Goal: Information Seeking & Learning: Learn about a topic

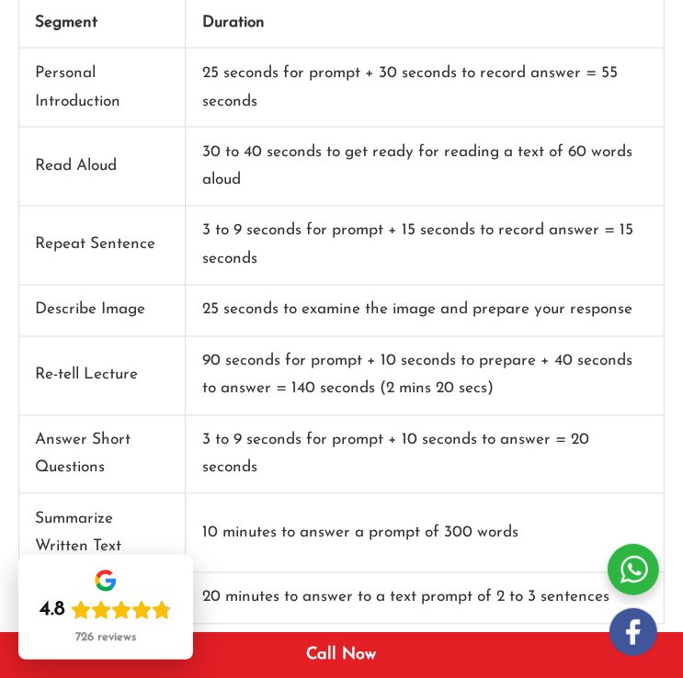
scroll to position [1544, 0]
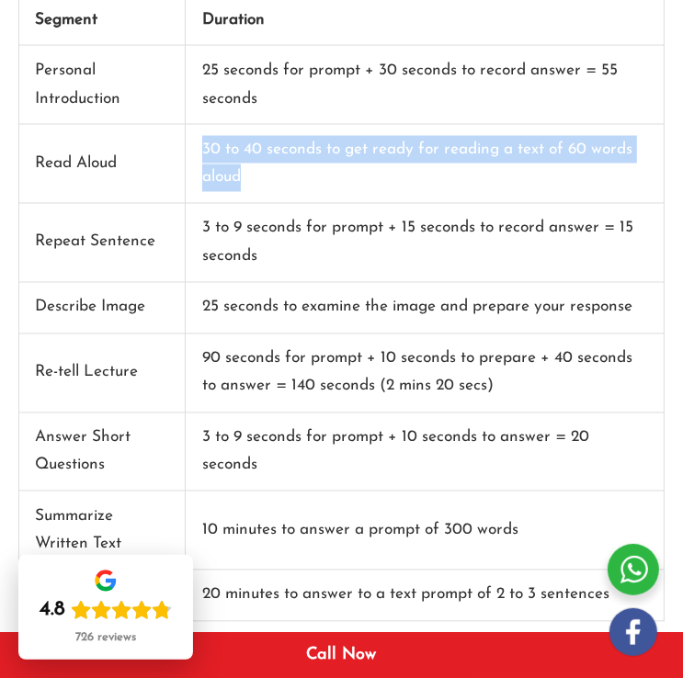
drag, startPoint x: 244, startPoint y: 177, endPoint x: 200, endPoint y: 154, distance: 49.4
click at [200, 154] on td "30 to 40 seconds to get ready for reading a text of 60 words aloud" at bounding box center [425, 164] width 479 height 79
click at [276, 185] on td "30 to 40 seconds to get ready for reading a text of 60 words aloud" at bounding box center [425, 164] width 479 height 79
drag, startPoint x: 244, startPoint y: 177, endPoint x: 203, endPoint y: 142, distance: 54.0
click at [203, 142] on td "30 to 40 seconds to get ready for reading a text of 60 words aloud" at bounding box center [425, 164] width 479 height 79
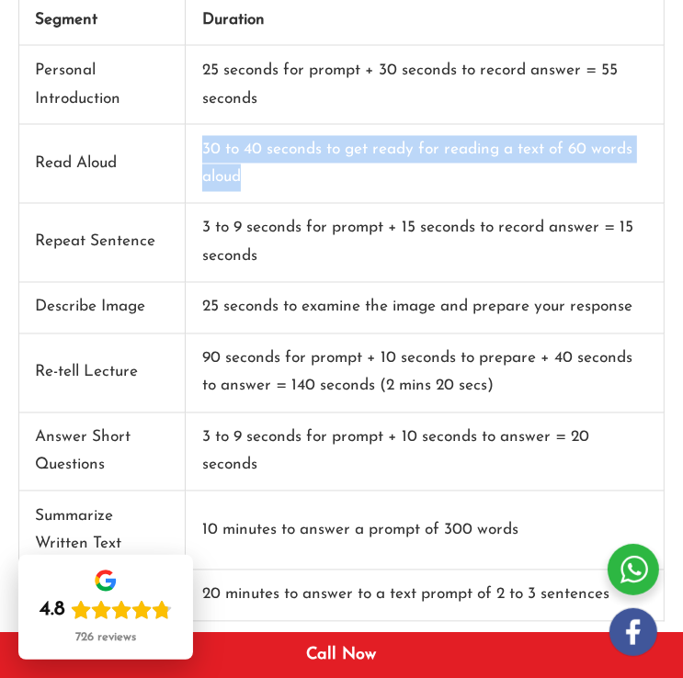
copy td "30 to 40 seconds to get ready for reading a text of 60 words aloud"
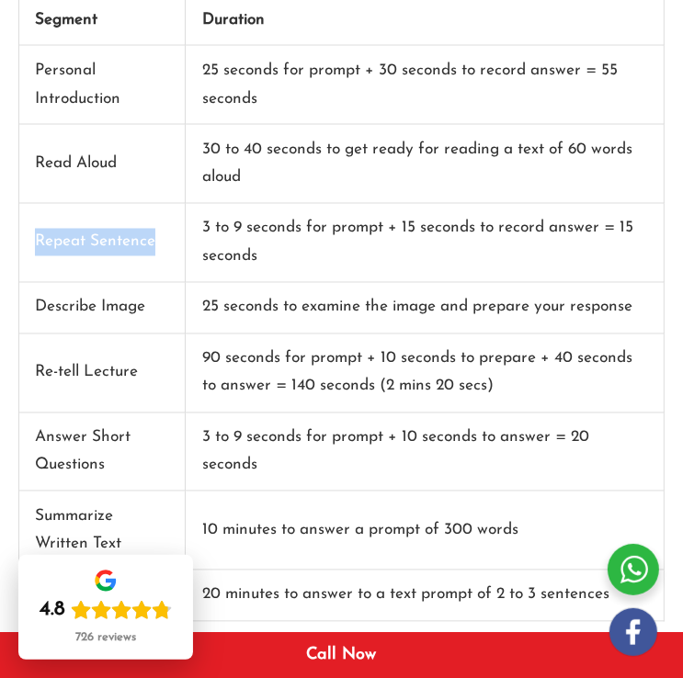
drag, startPoint x: 151, startPoint y: 245, endPoint x: 40, endPoint y: 243, distance: 111.3
click at [40, 243] on td "Repeat Sentence" at bounding box center [102, 243] width 166 height 79
copy td "Repeat Sentence"
click at [257, 256] on td "3 to 9 seconds for prompt + 15 seconds to record answer = 15 seconds" at bounding box center [425, 243] width 479 height 79
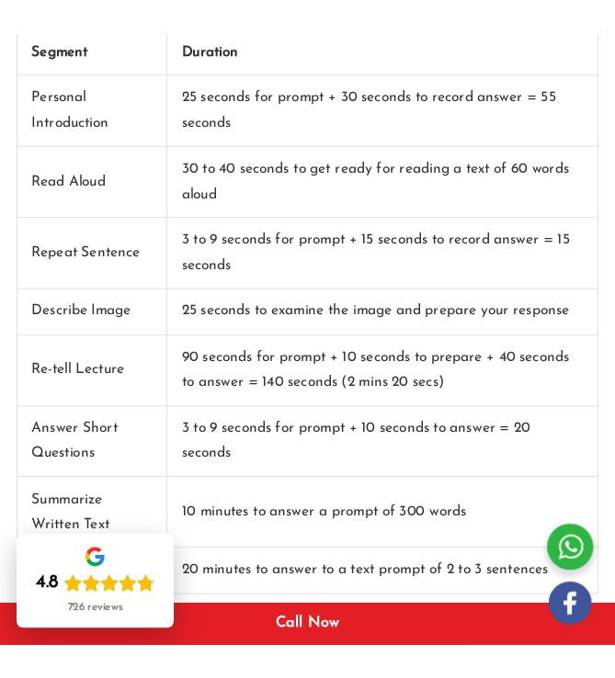
scroll to position [1580, 0]
